Goal: Task Accomplishment & Management: Manage account settings

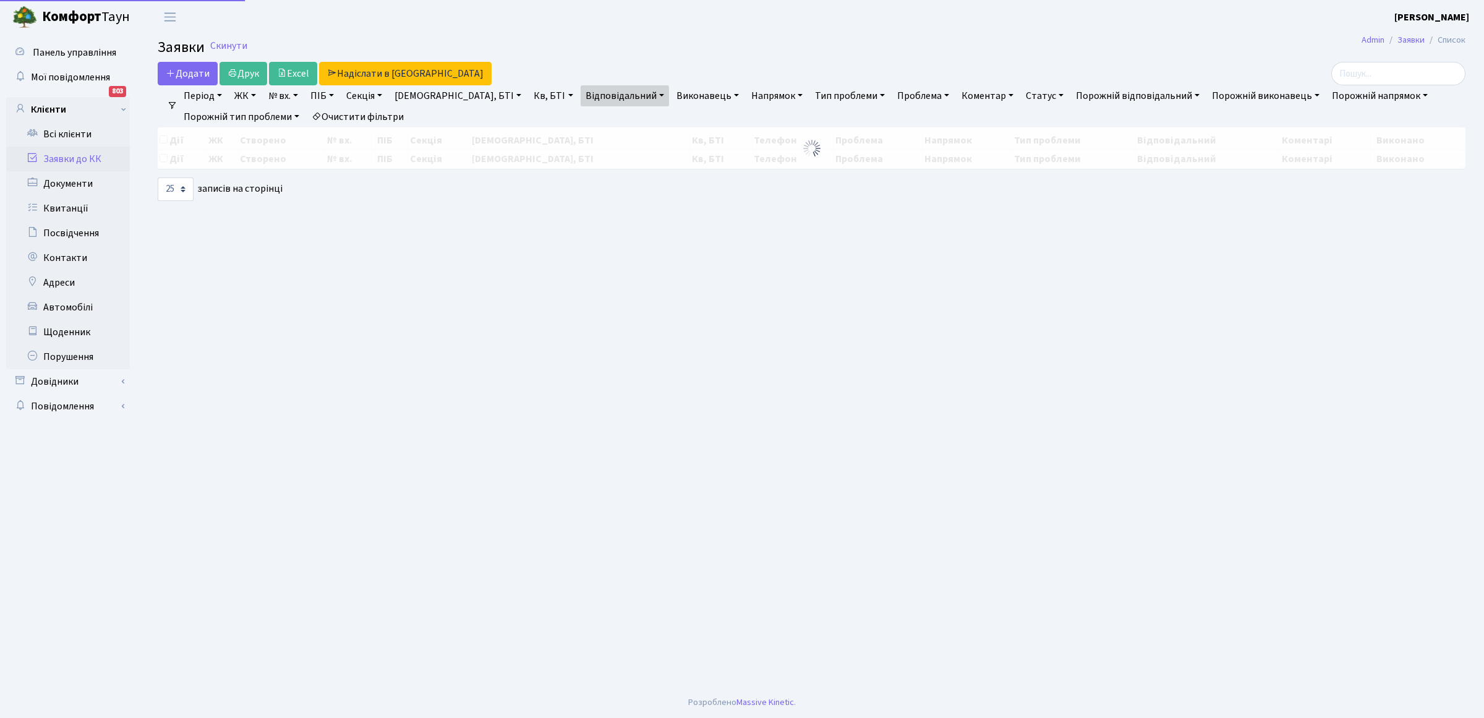
select select "25"
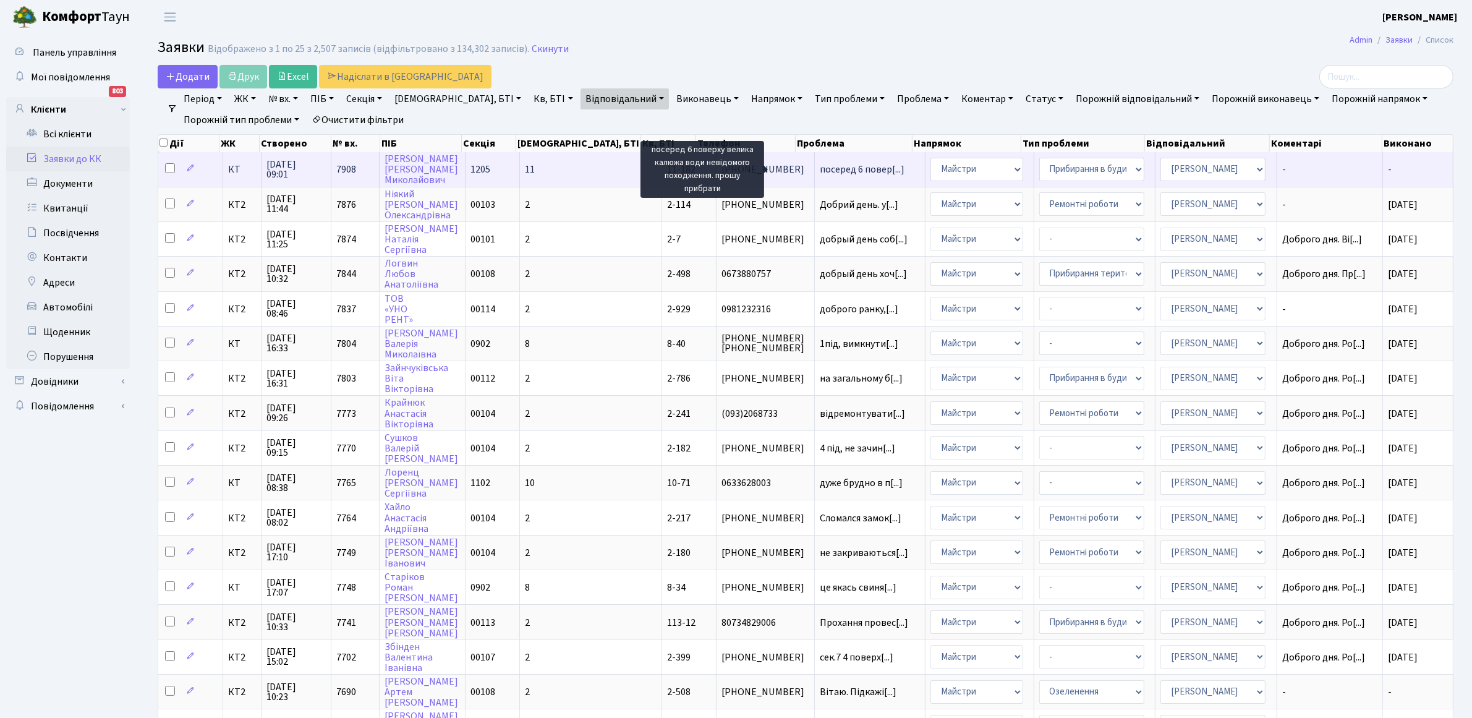
click at [820, 170] on span "посеред 6 повер[...]" at bounding box center [862, 170] width 85 height 14
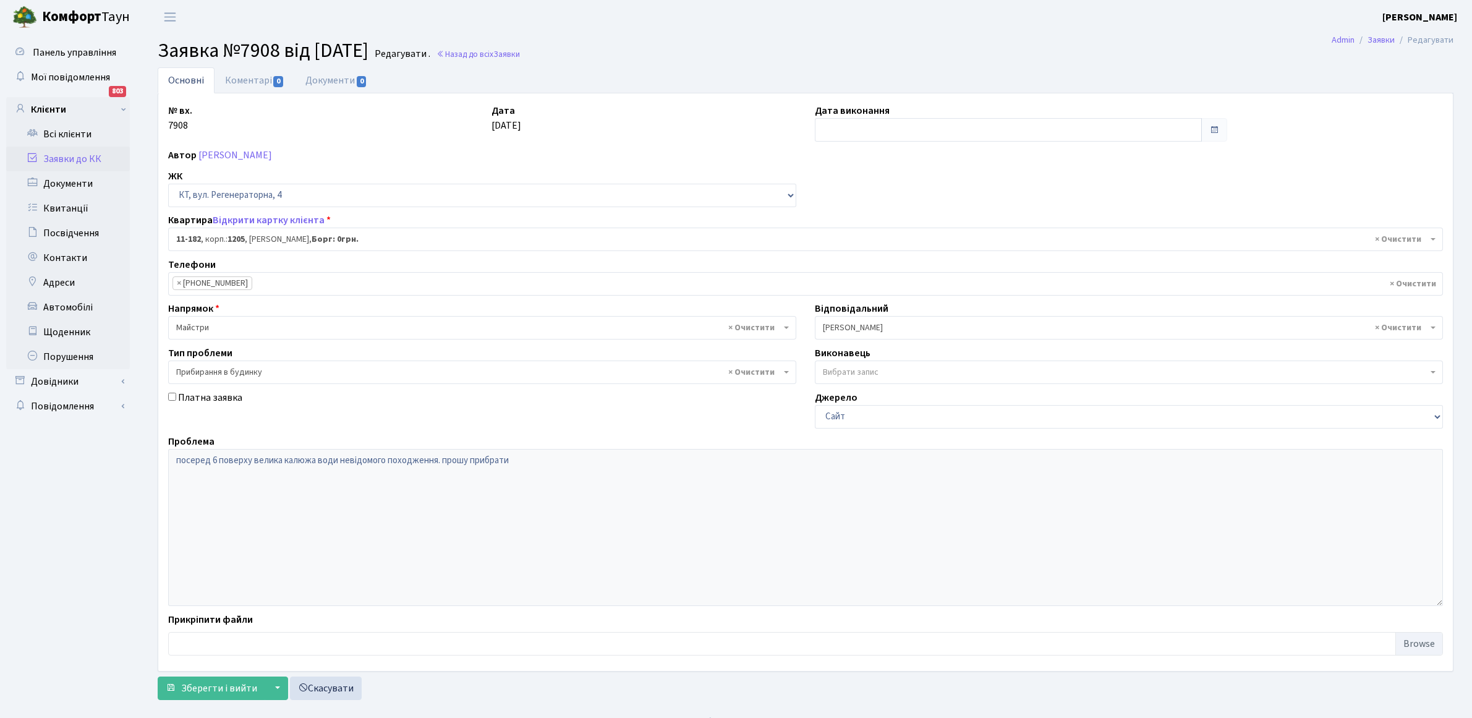
select select "6931"
select select "58"
click at [257, 85] on link "Коментарі 0" at bounding box center [255, 79] width 80 height 25
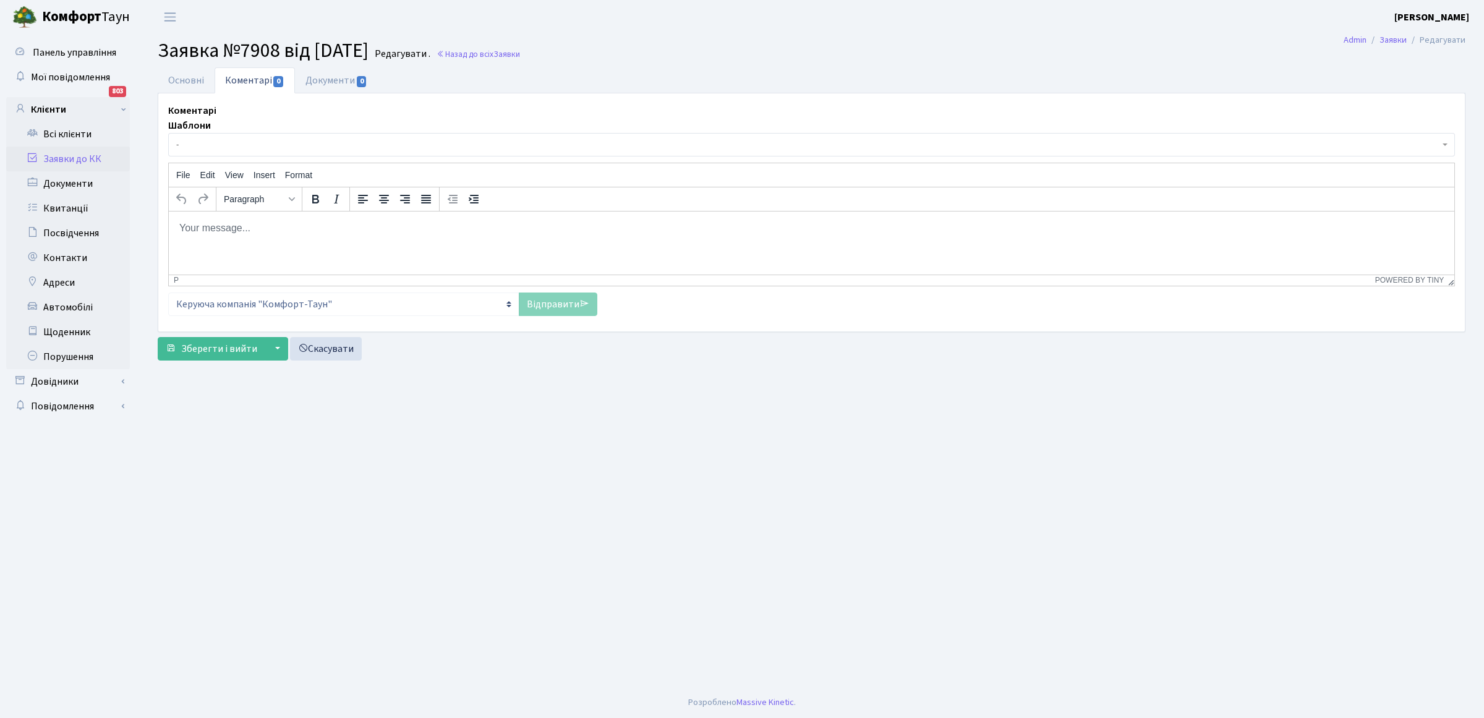
click at [280, 232] on p "Rich Text Area. Press ALT-0 for help." at bounding box center [811, 228] width 1265 height 14
click at [558, 310] on link "Відправити" at bounding box center [558, 303] width 79 height 23
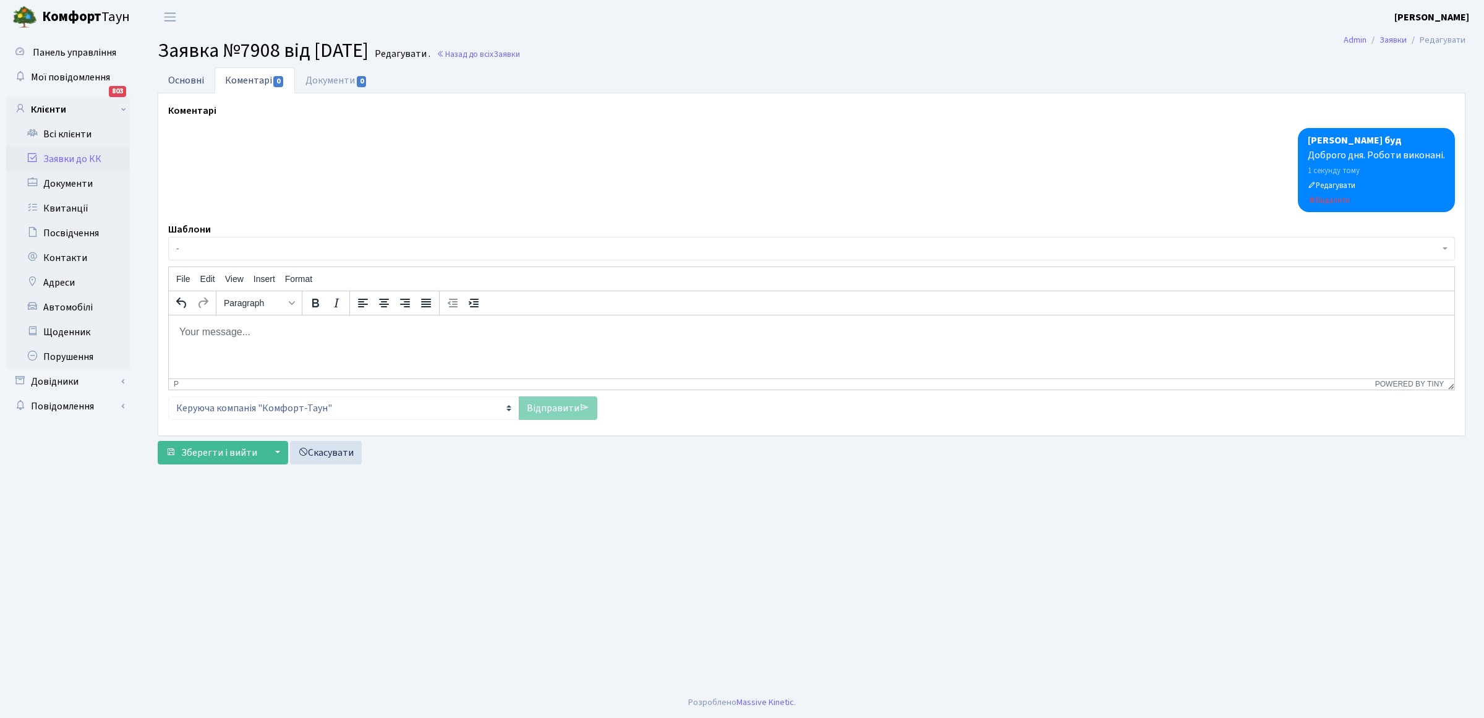
click at [173, 77] on link "Основні" at bounding box center [186, 79] width 57 height 25
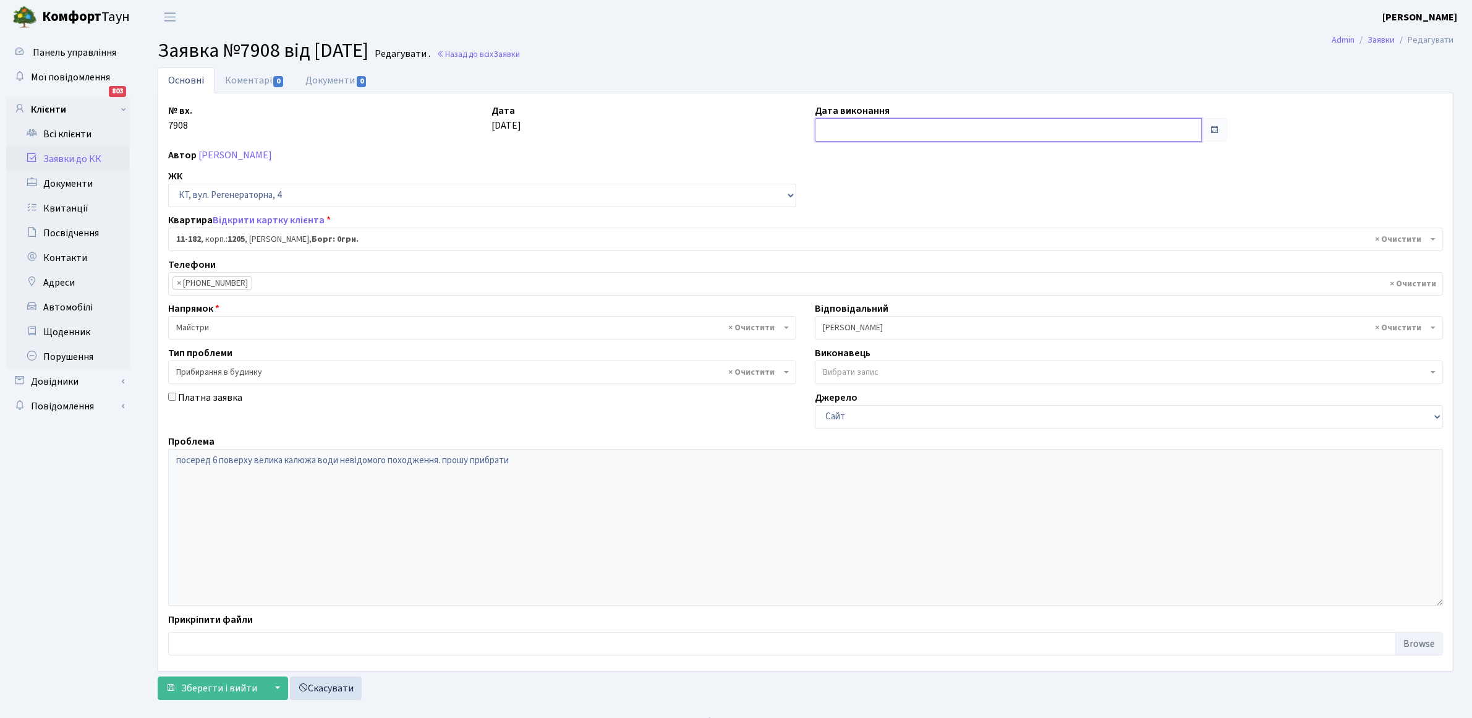
click at [993, 128] on input "text" at bounding box center [1008, 129] width 387 height 23
click at [886, 229] on td "11" at bounding box center [883, 230] width 19 height 19
type input "11.09.2025"
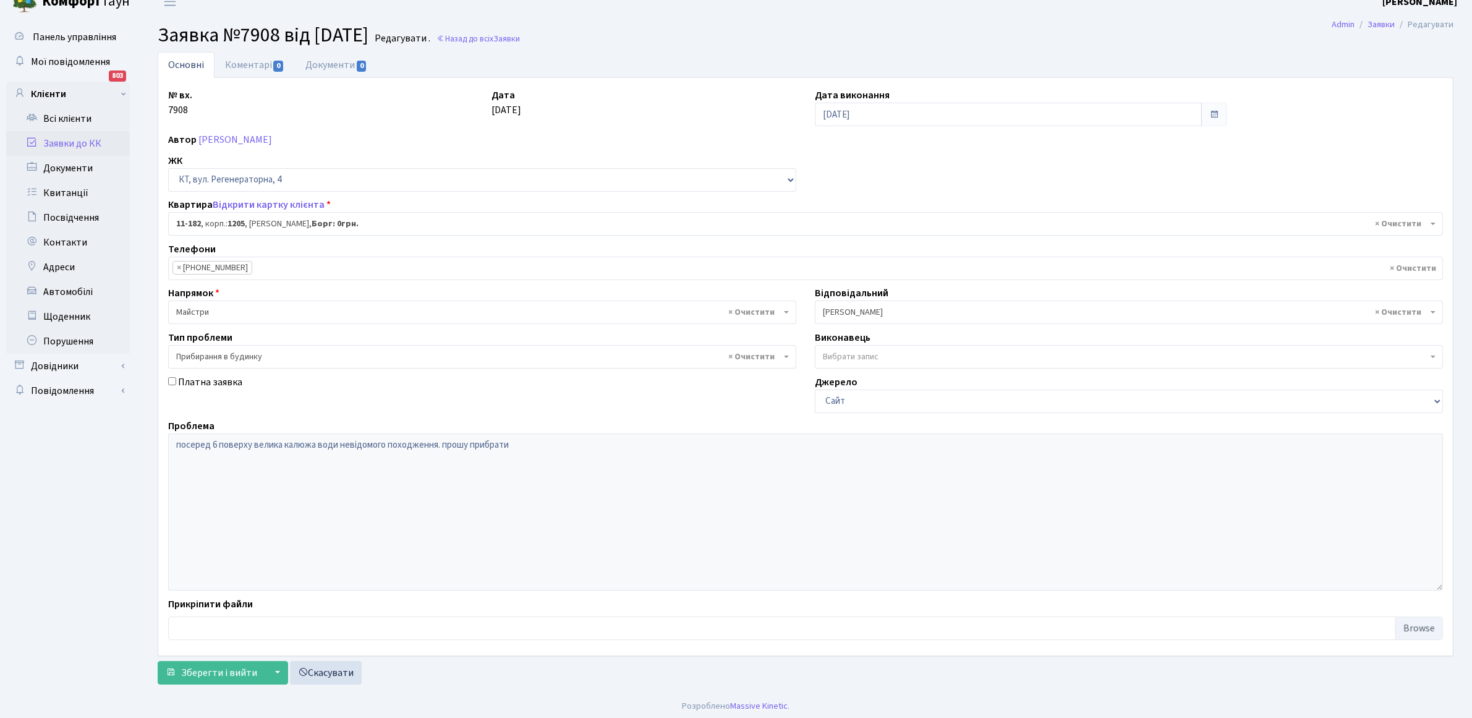
scroll to position [20, 0]
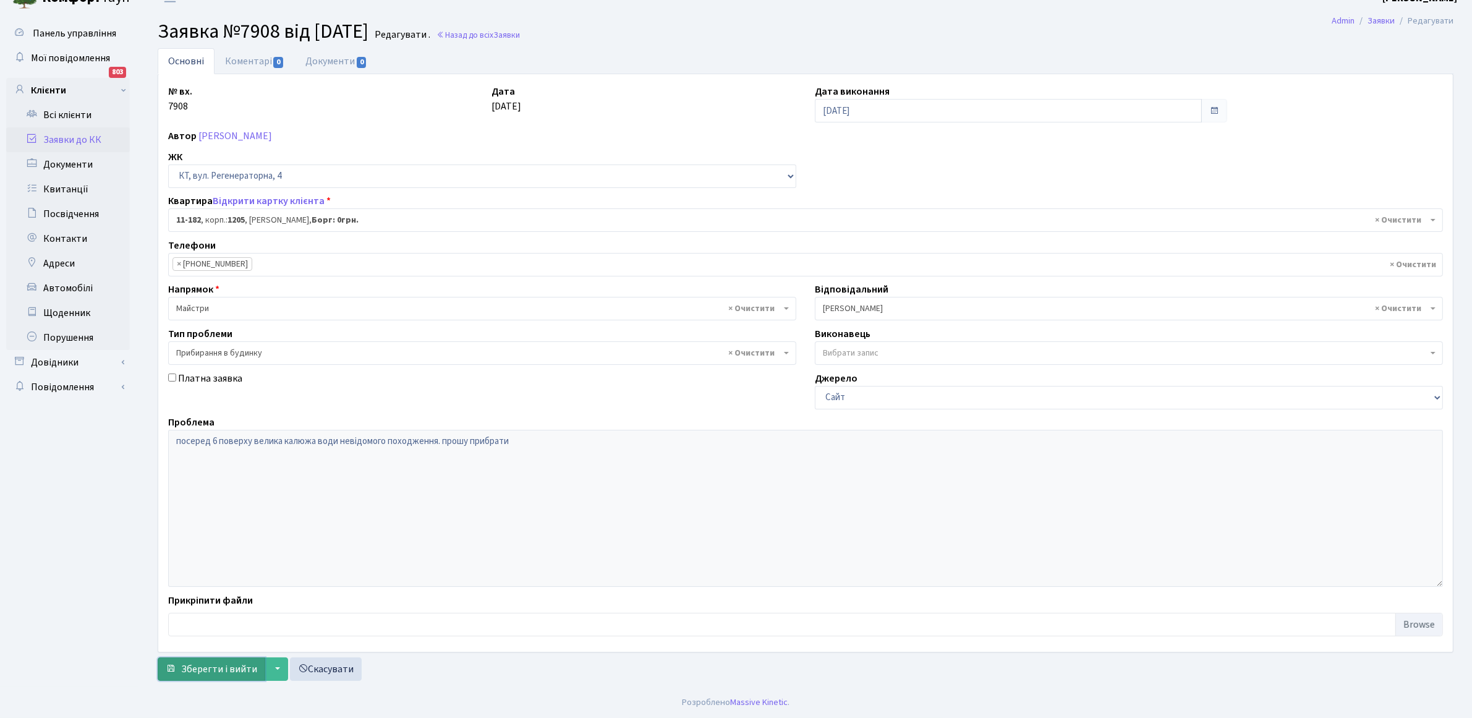
click at [247, 666] on span "Зберегти і вийти" at bounding box center [219, 669] width 76 height 14
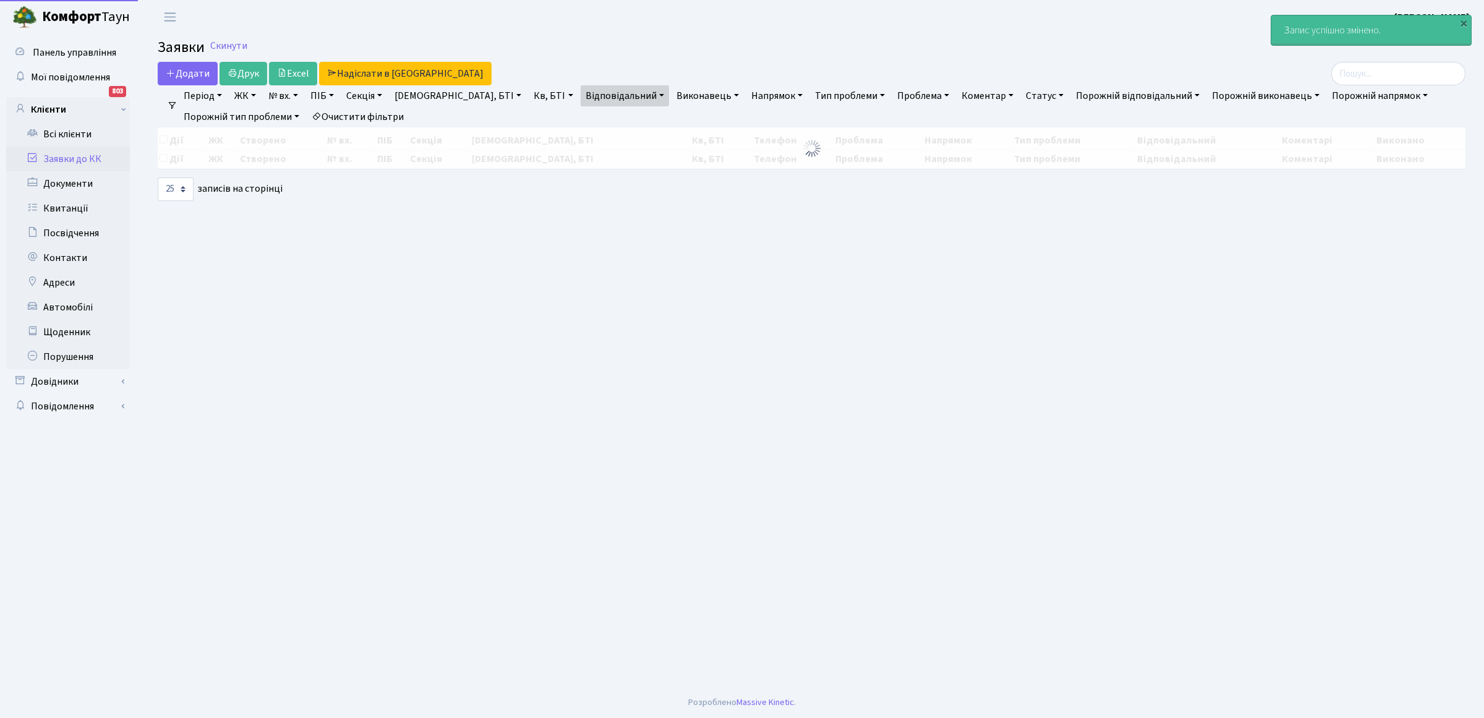
select select "25"
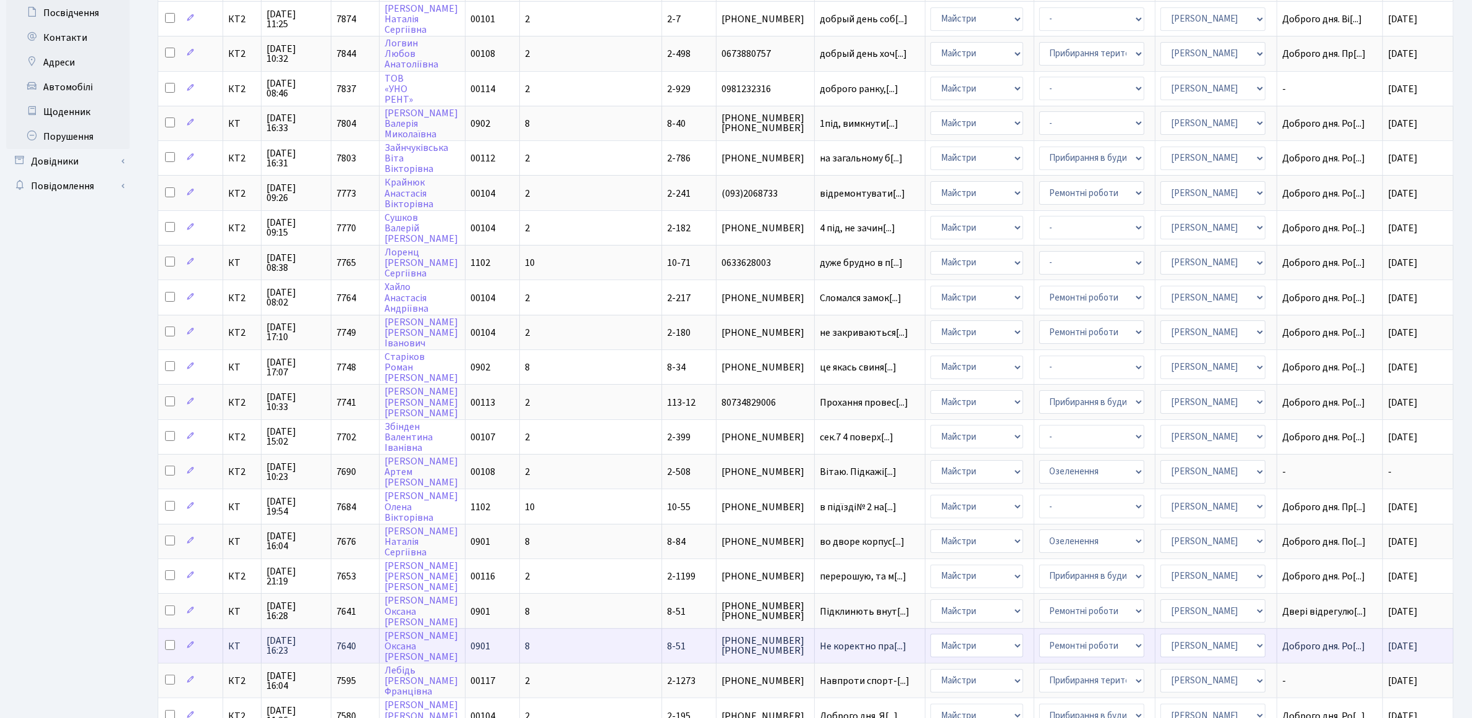
scroll to position [309, 0]
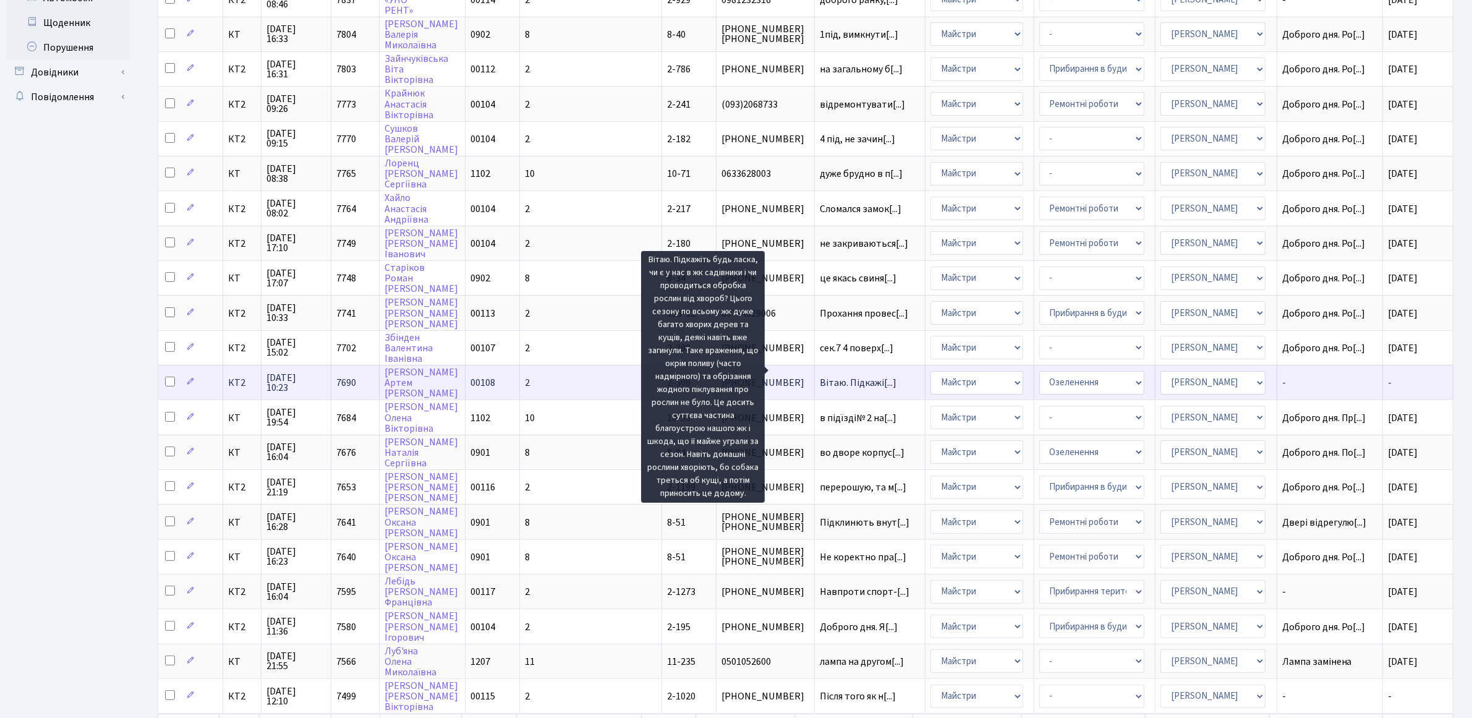
click at [820, 376] on span "Вітаю. Підкажі[...]" at bounding box center [858, 383] width 77 height 14
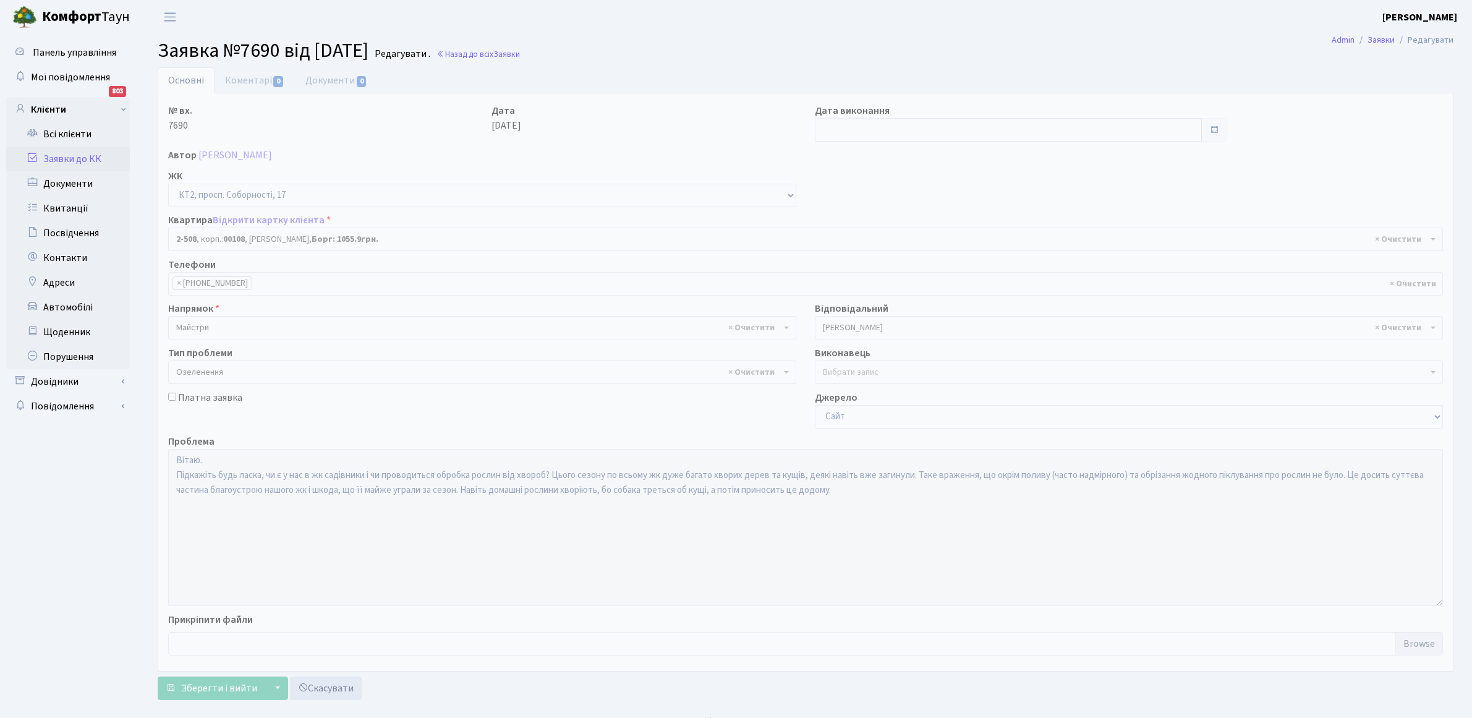
select select "15560"
select select "65"
click at [261, 82] on link "Коментарі 0" at bounding box center [255, 79] width 80 height 25
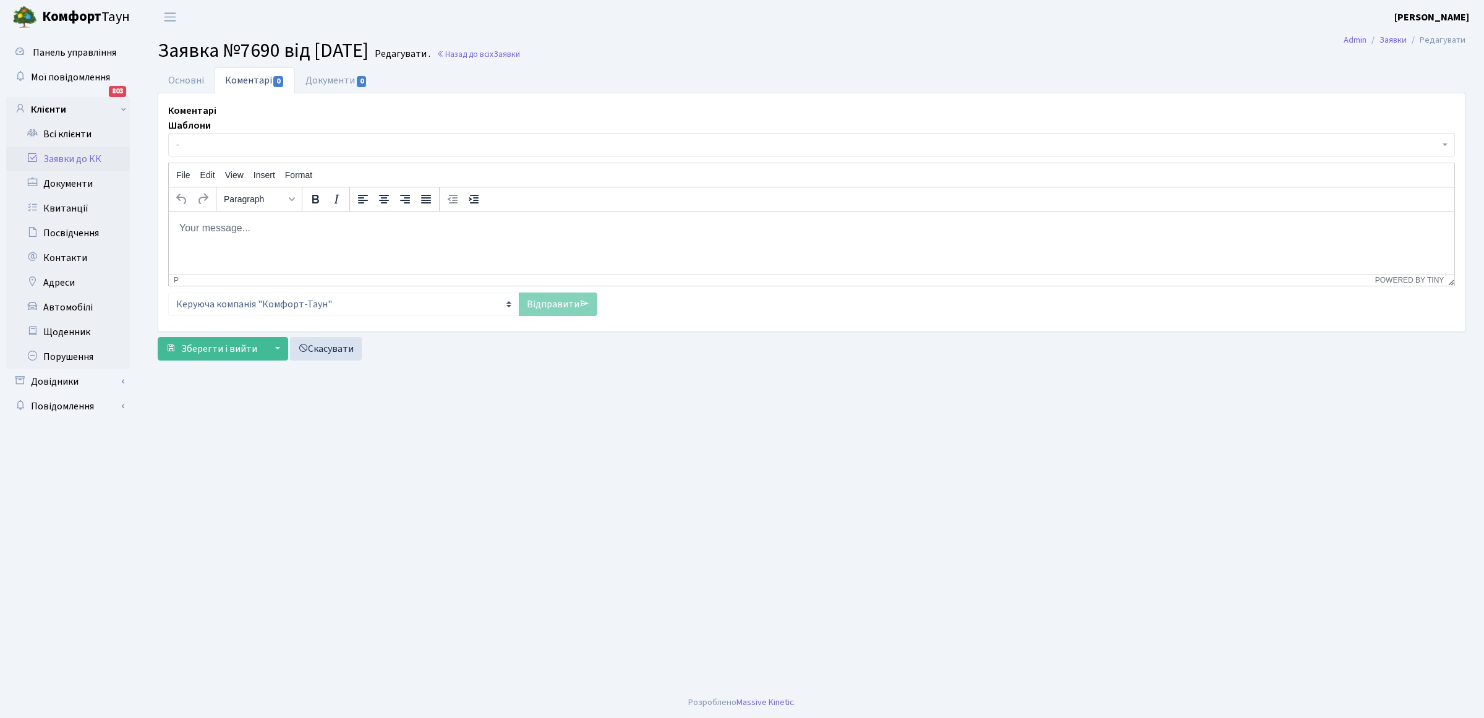
click at [237, 244] on html at bounding box center [811, 227] width 1285 height 33
click at [552, 307] on link "Відправити" at bounding box center [558, 303] width 79 height 23
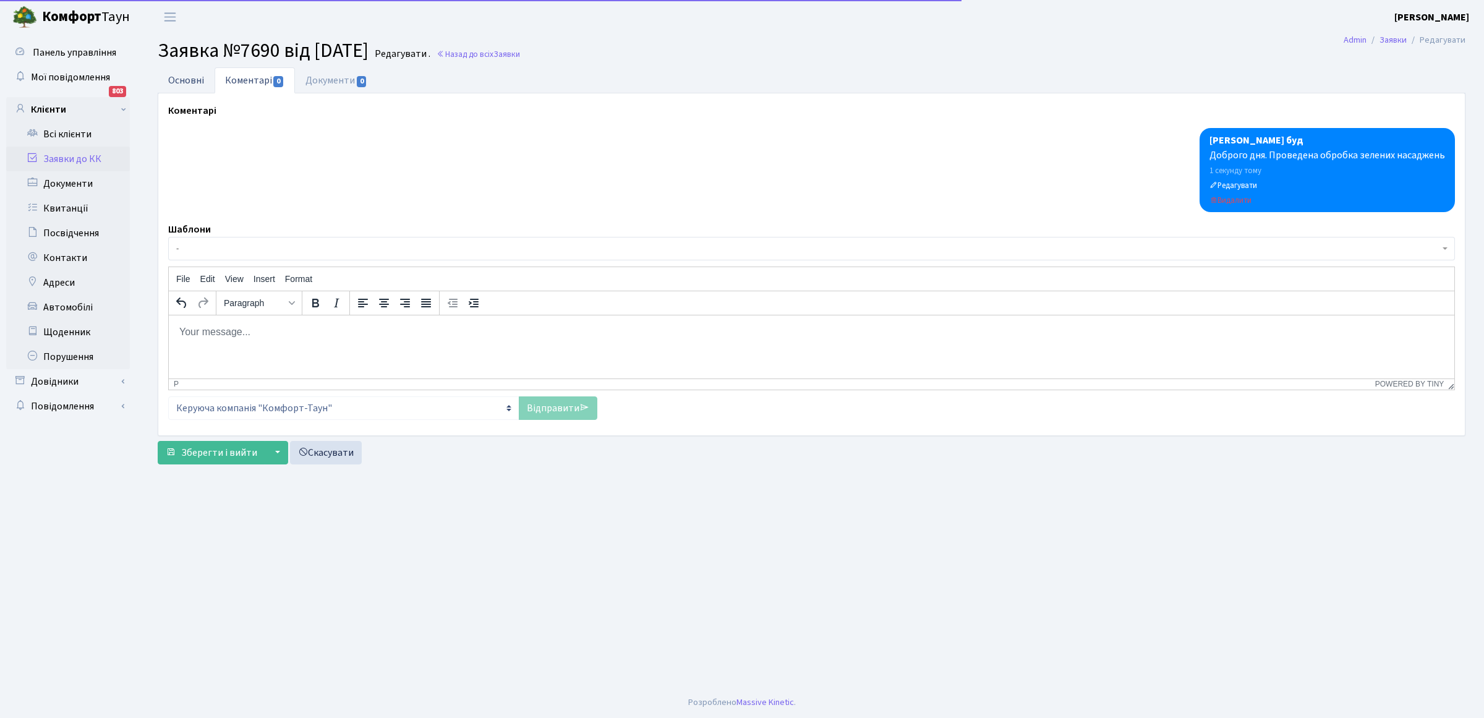
click at [184, 79] on link "Основні" at bounding box center [186, 79] width 57 height 25
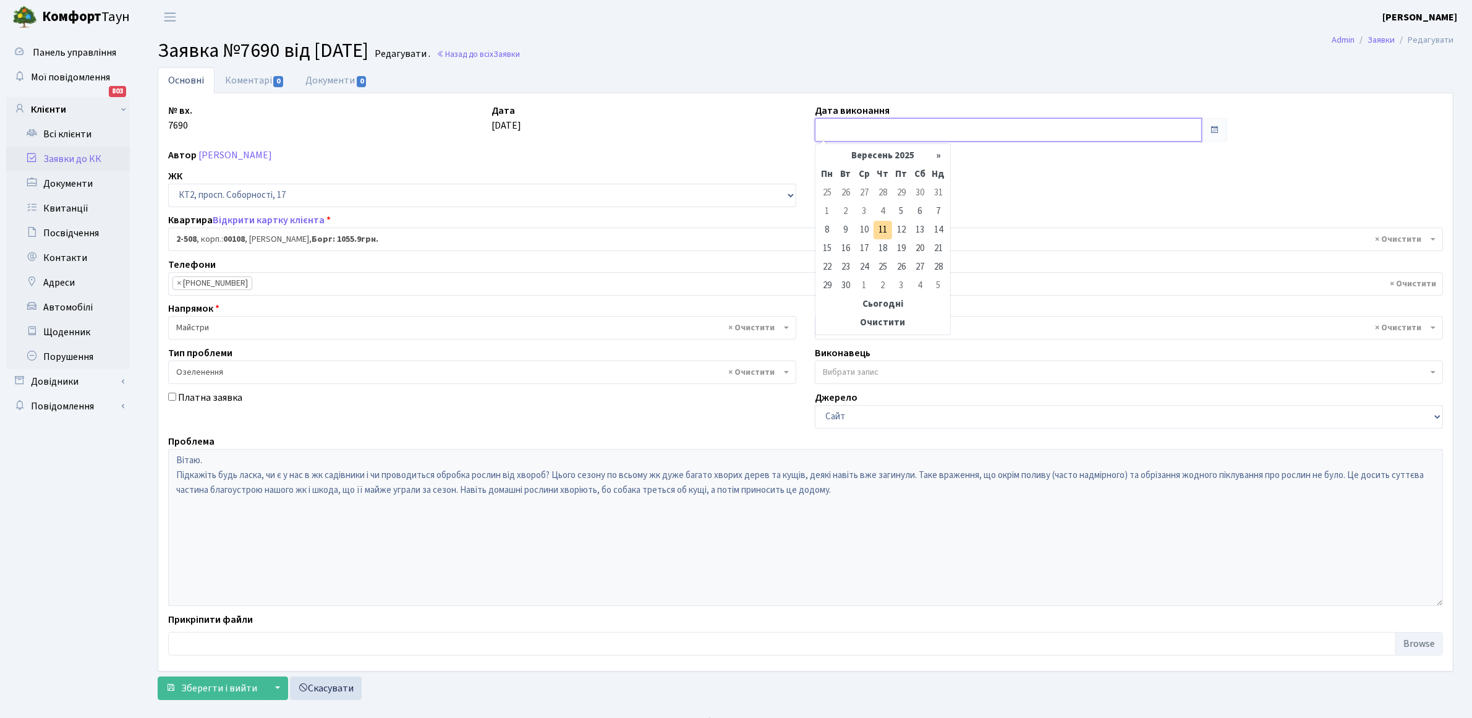
click at [891, 127] on input "text" at bounding box center [1008, 129] width 387 height 23
click at [886, 229] on td "11" at bounding box center [883, 230] width 19 height 19
type input "[DATE]"
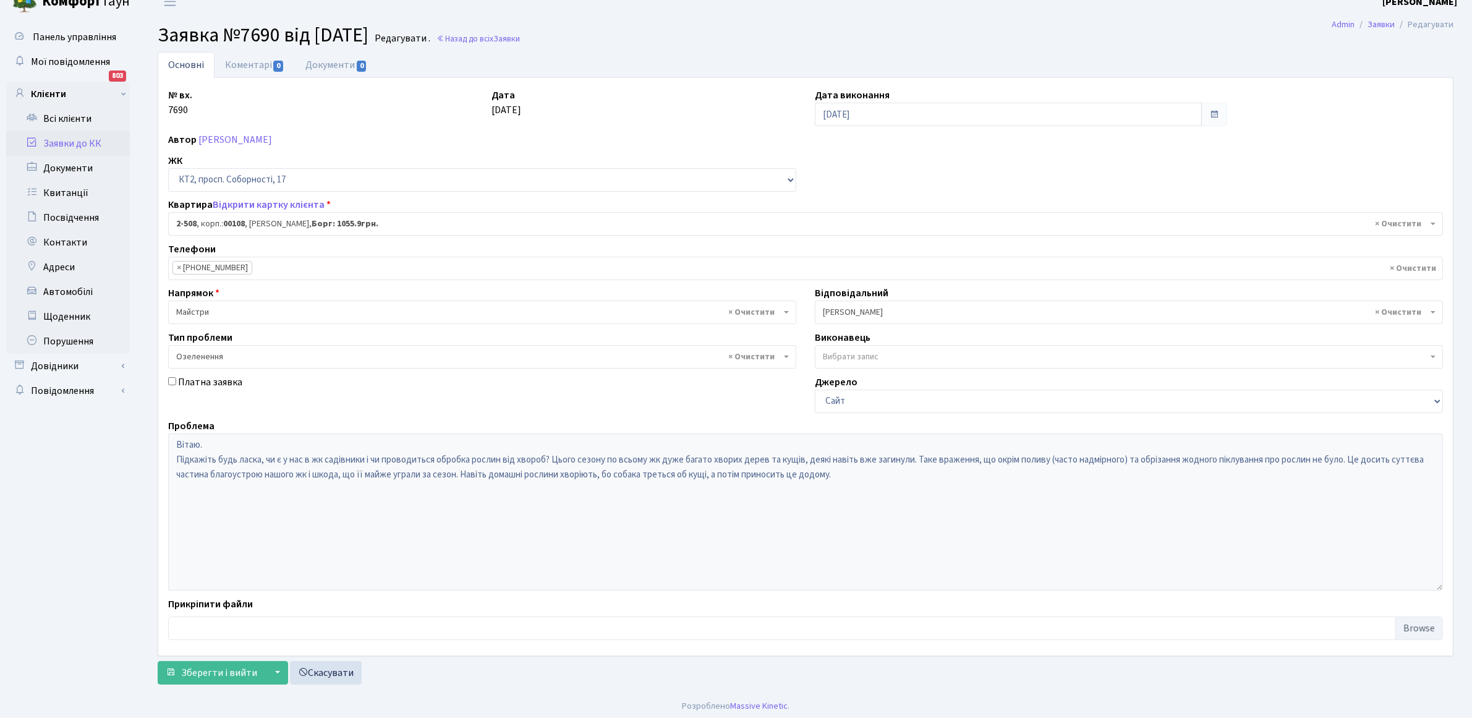
scroll to position [20, 0]
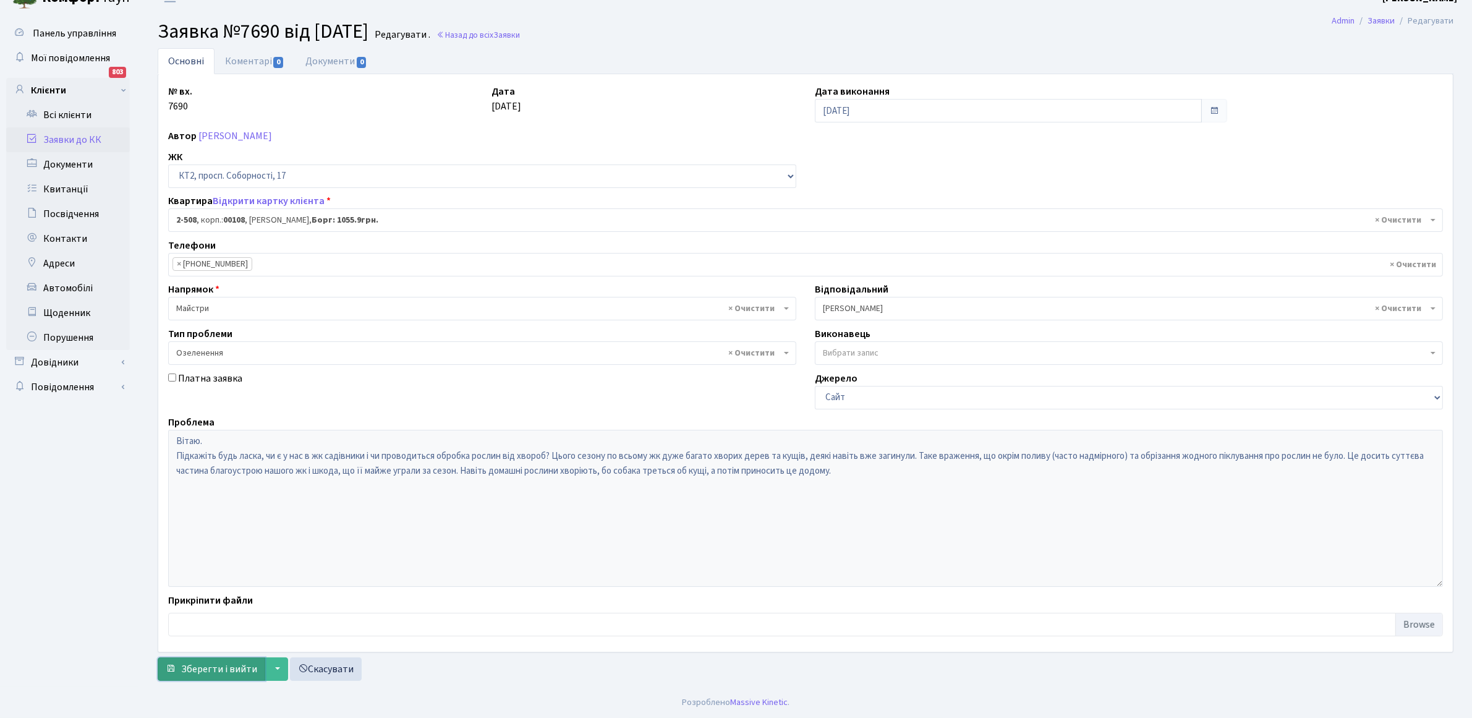
click at [180, 670] on button "Зберегти і вийти" at bounding box center [212, 668] width 108 height 23
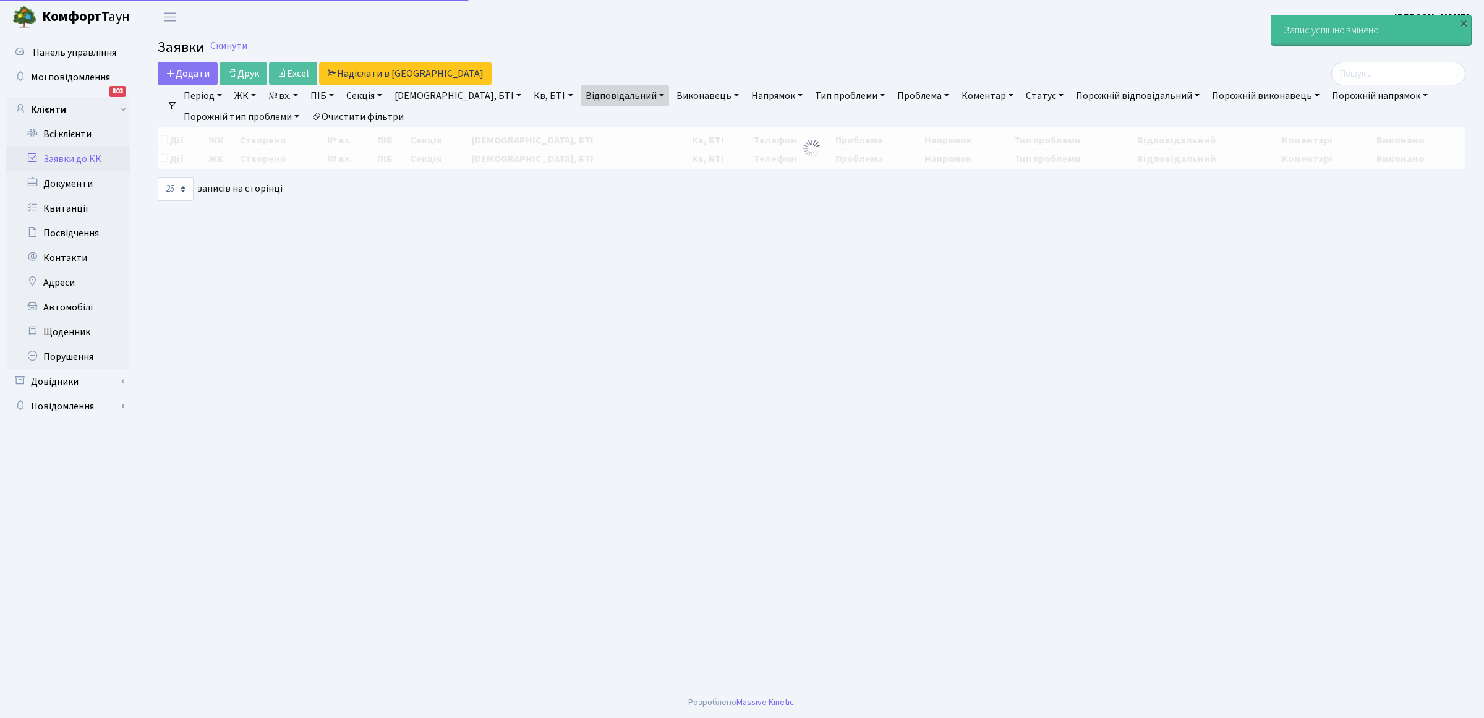
select select "25"
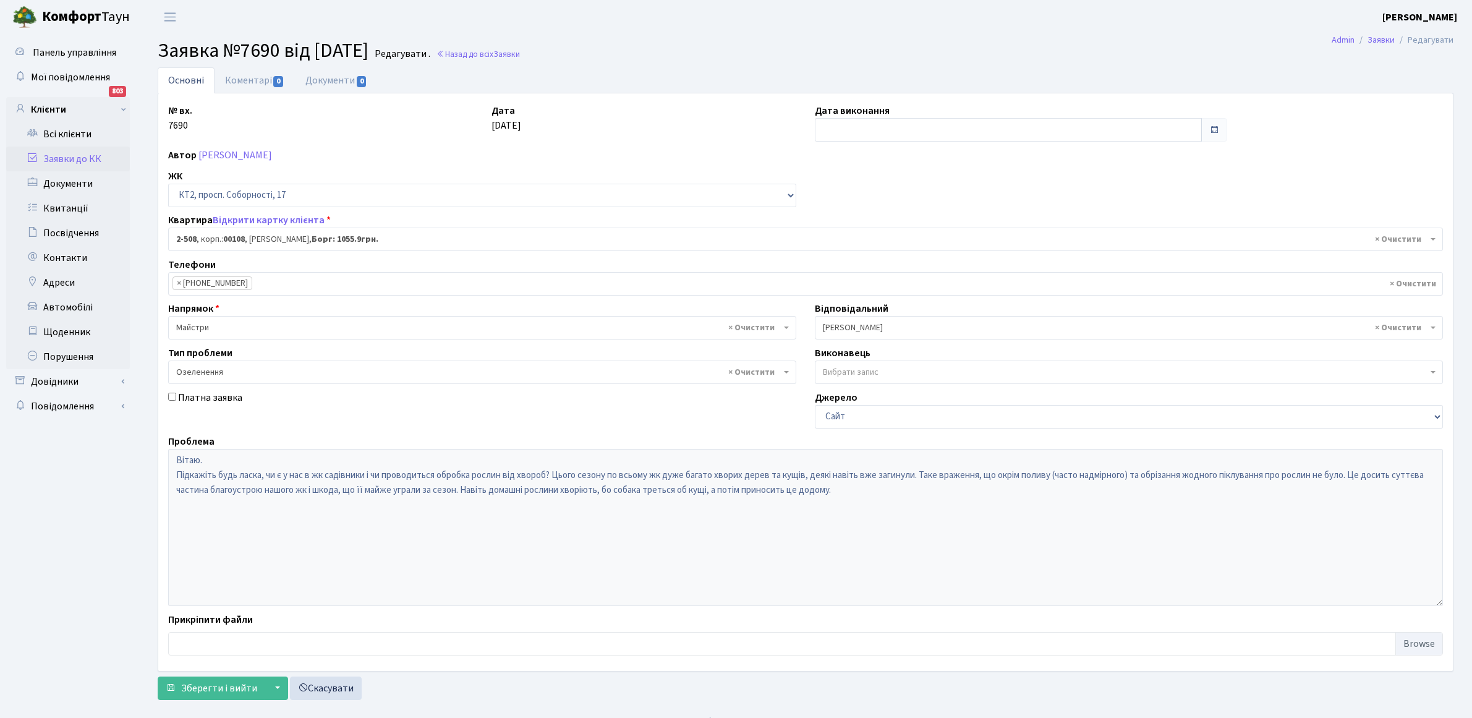
select select "15560"
select select "65"
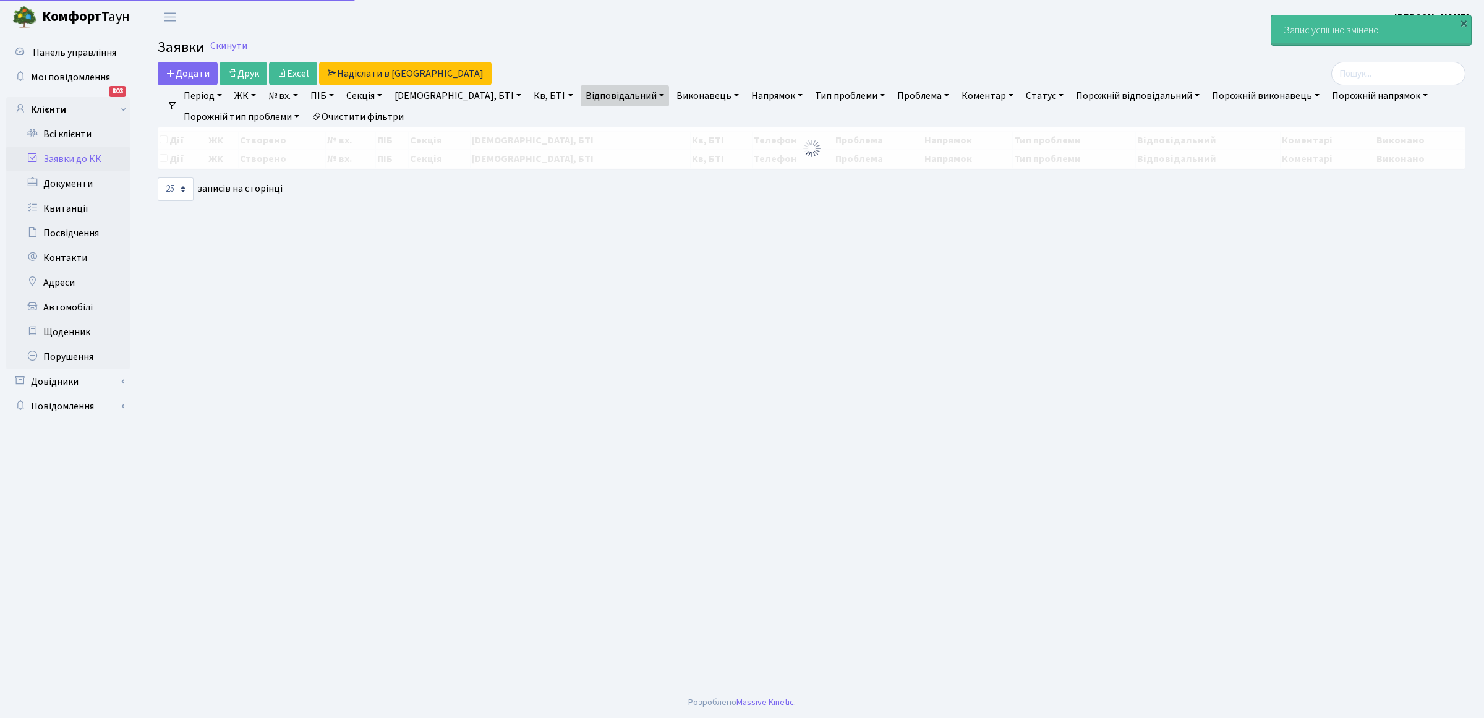
select select "25"
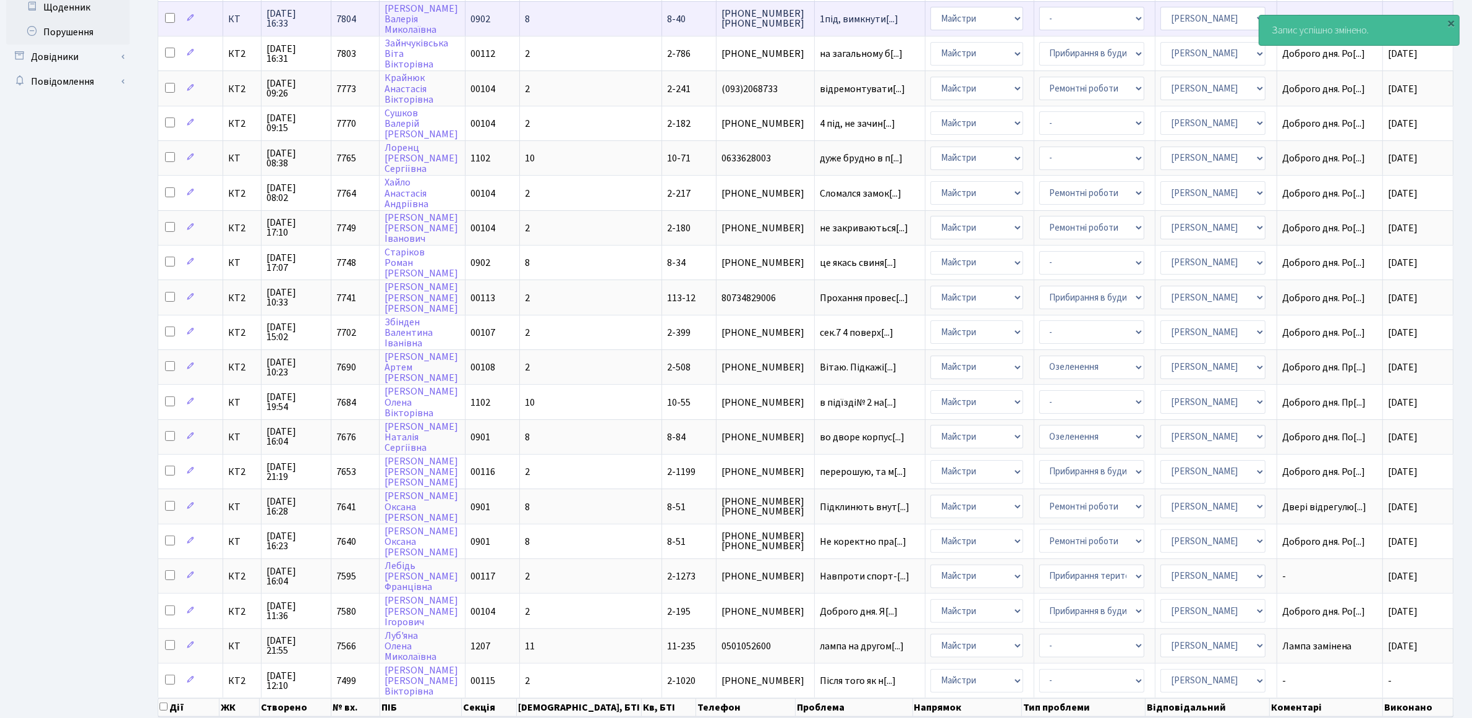
scroll to position [369, 0]
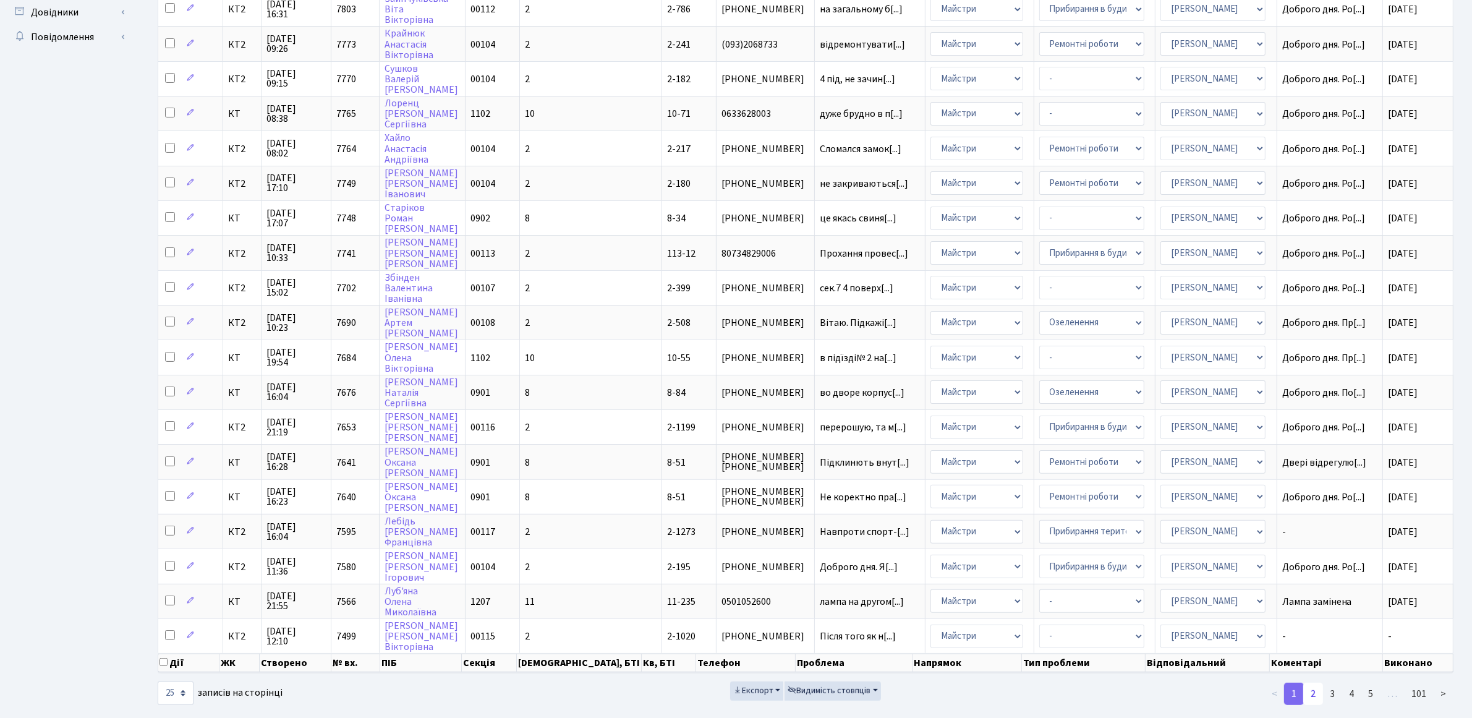
click at [1317, 682] on link "2" at bounding box center [1313, 693] width 20 height 22
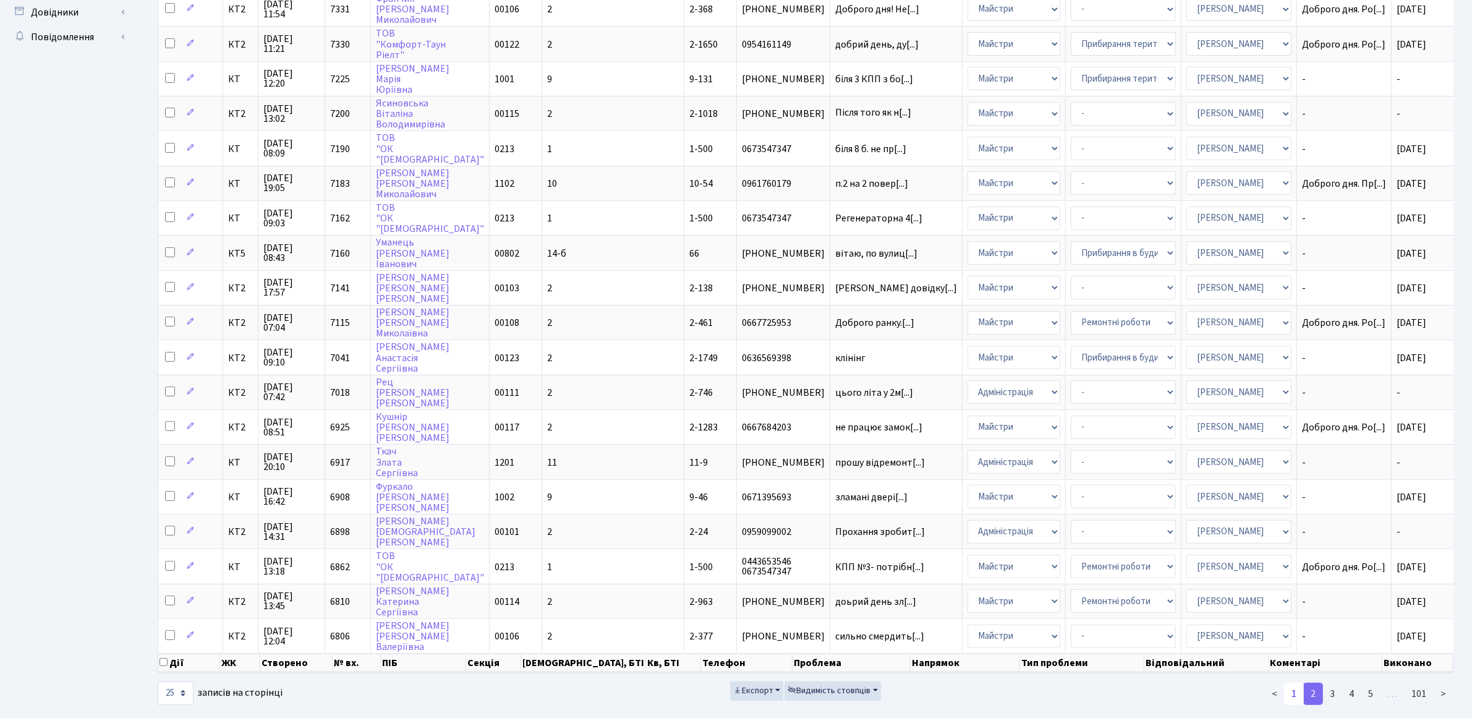
click at [1290, 682] on link "1" at bounding box center [1294, 693] width 20 height 22
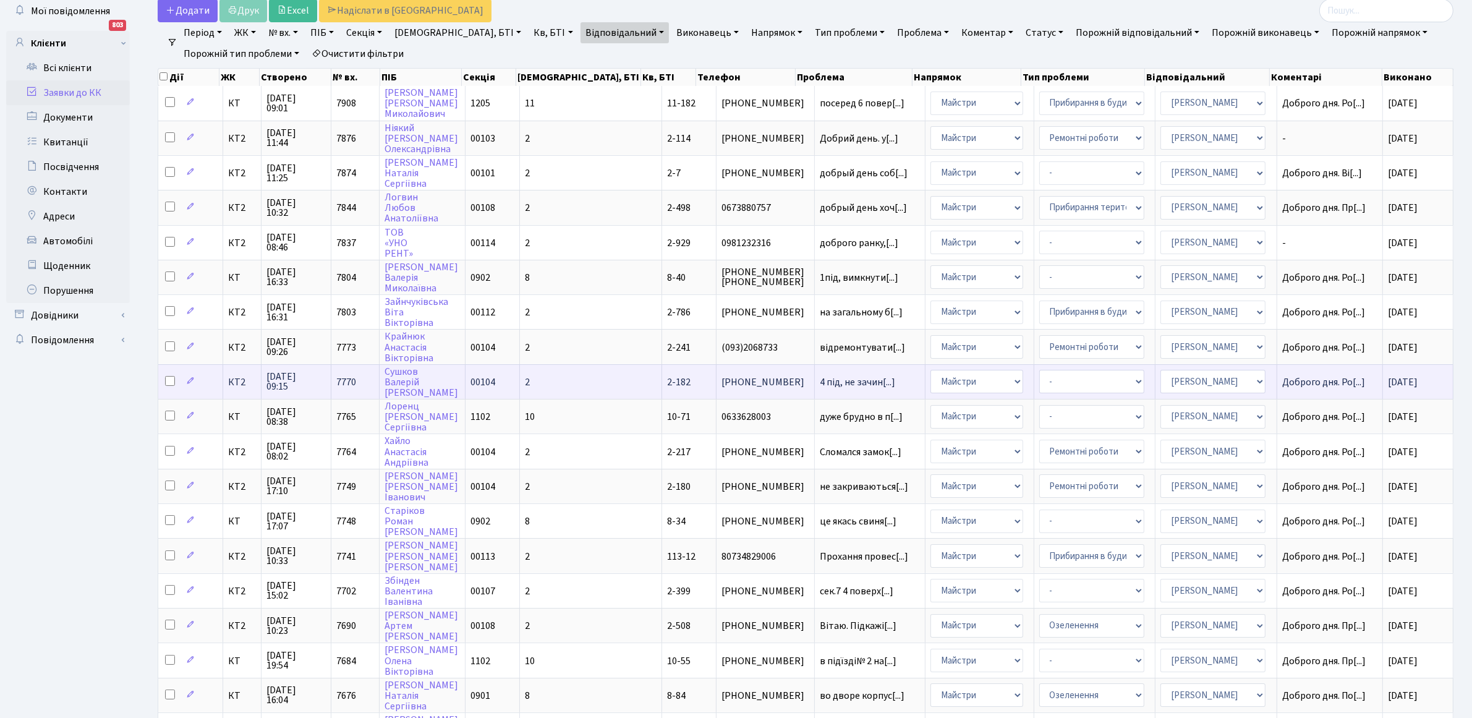
scroll to position [0, 0]
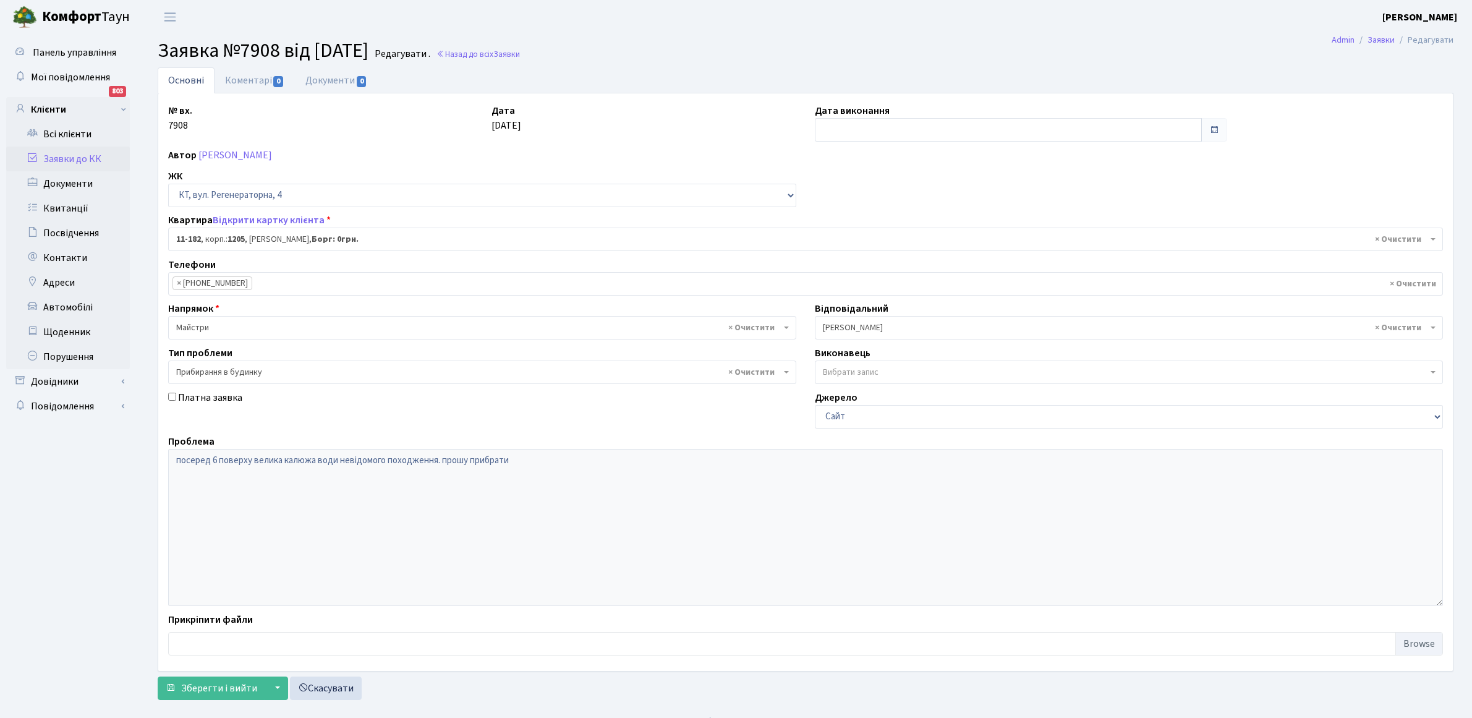
select select "6931"
select select "58"
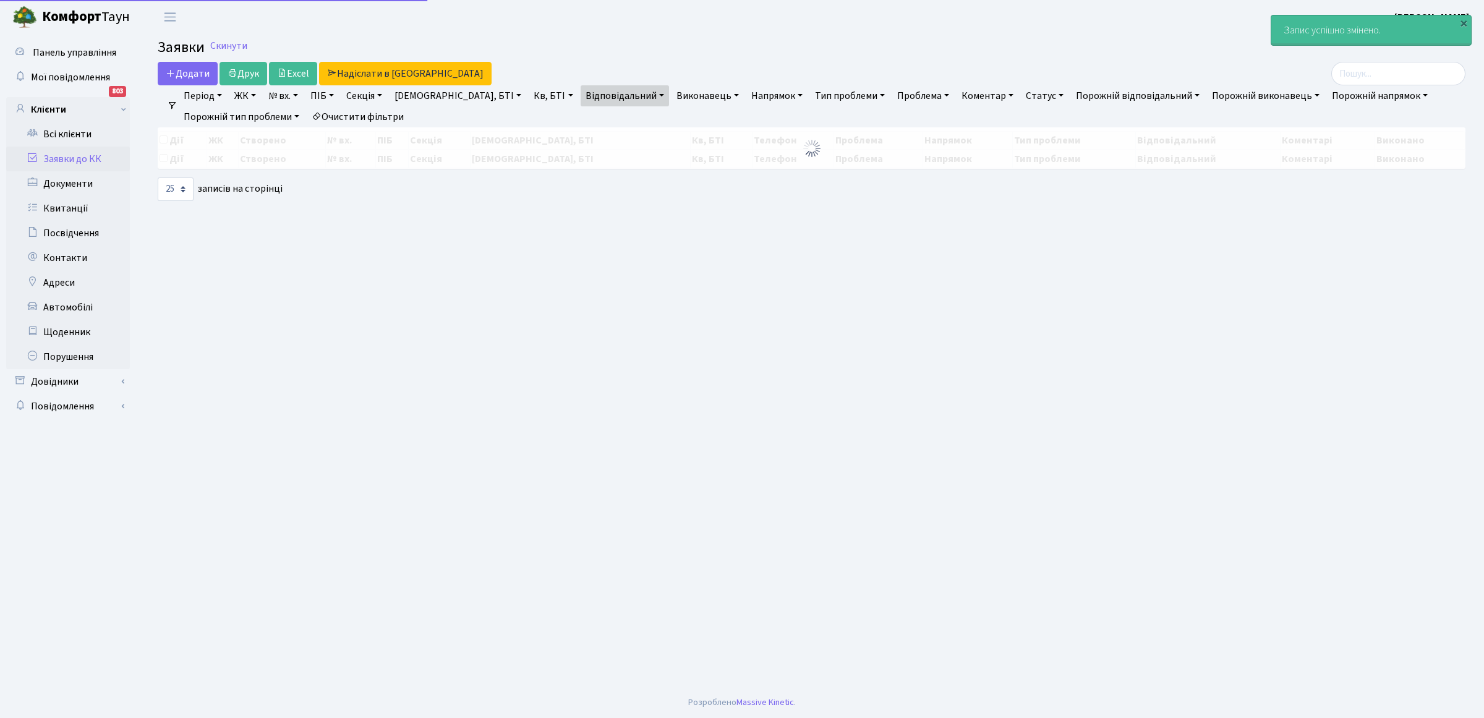
select select "25"
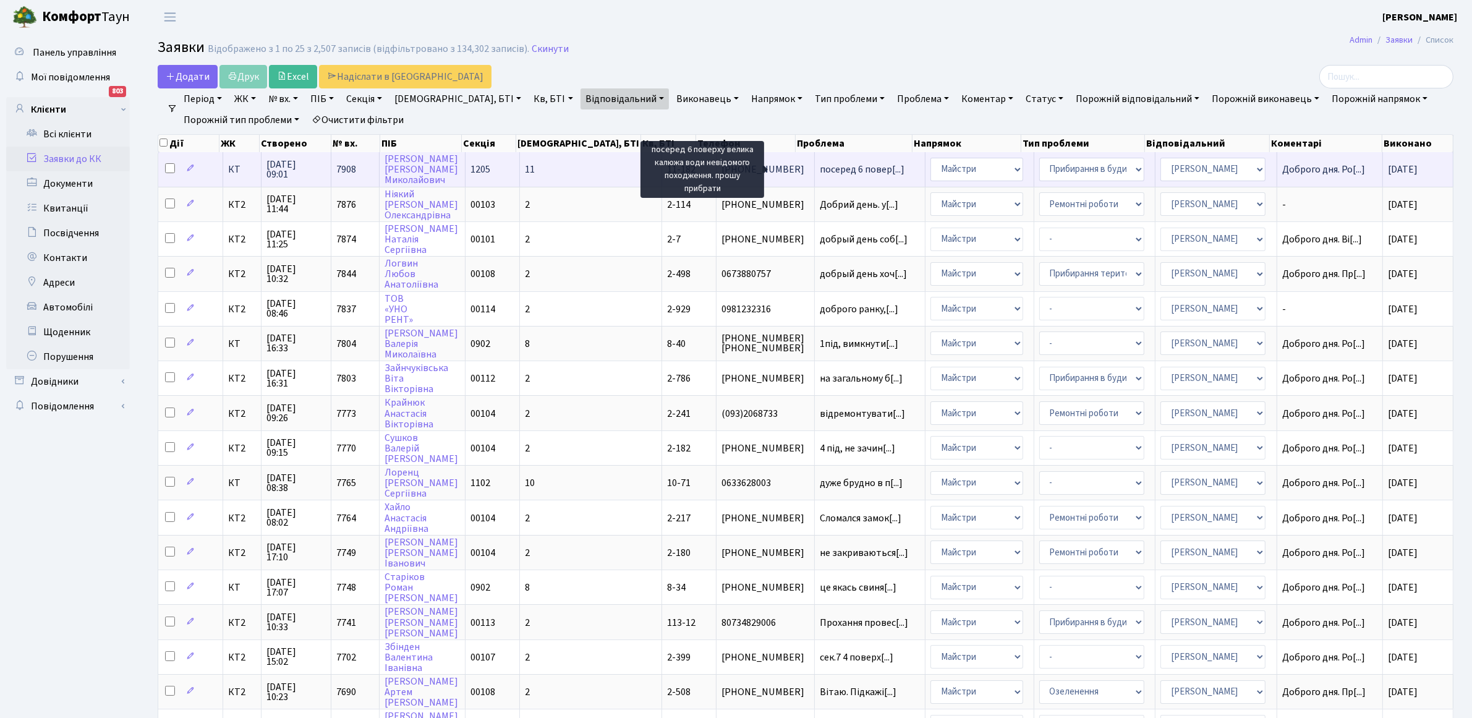
click at [851, 170] on span "посеред 6 повер[...]" at bounding box center [862, 170] width 85 height 14
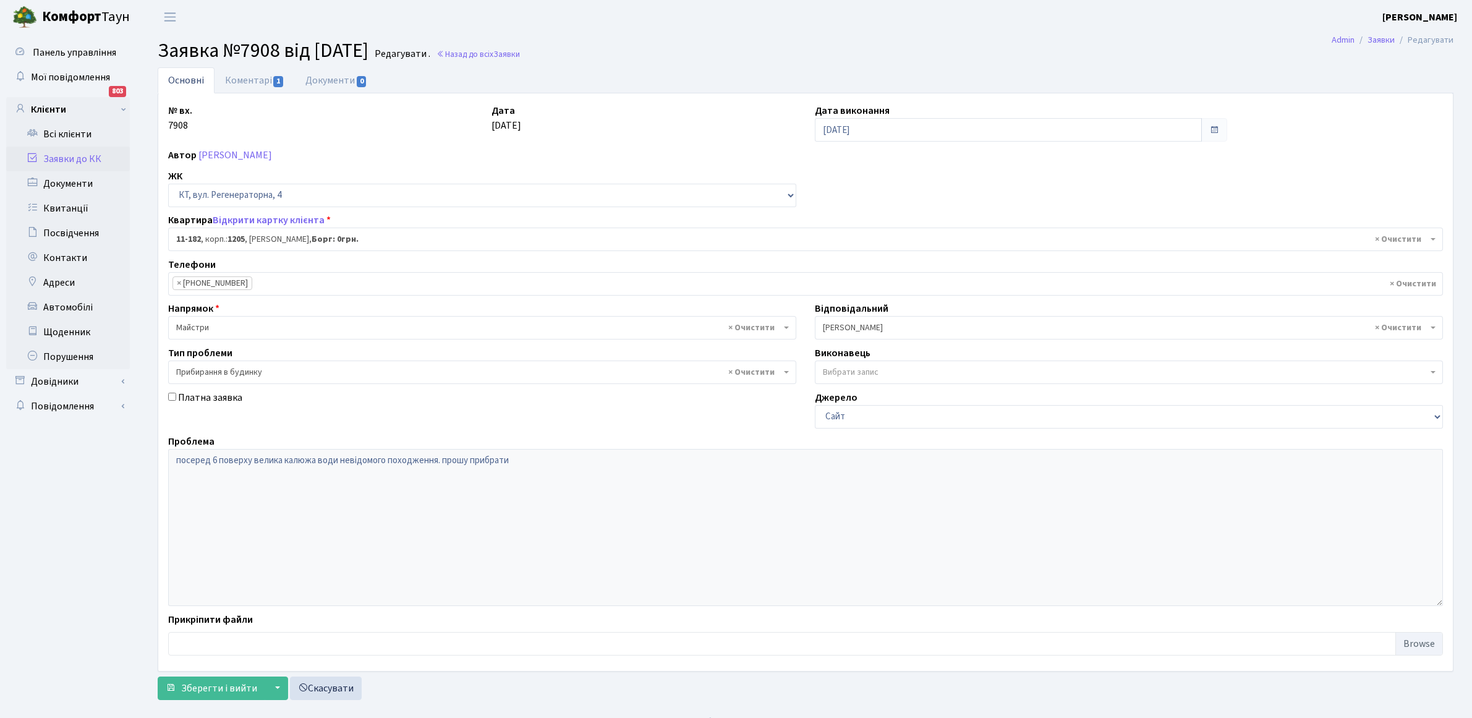
select select "6931"
select select "58"
click at [224, 77] on link "Коментарі 1" at bounding box center [255, 79] width 80 height 25
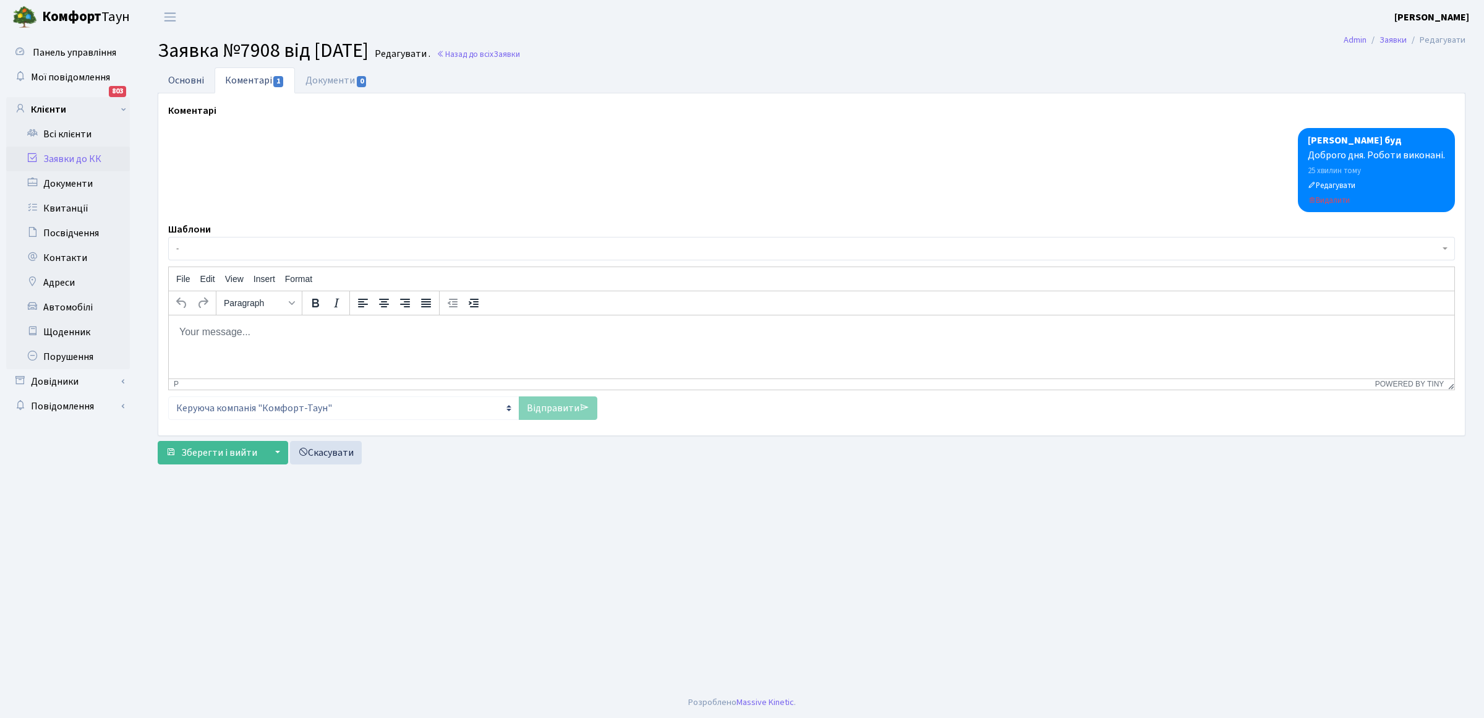
click at [189, 82] on link "Основні" at bounding box center [186, 79] width 57 height 25
